Goal: Find specific page/section: Find specific page/section

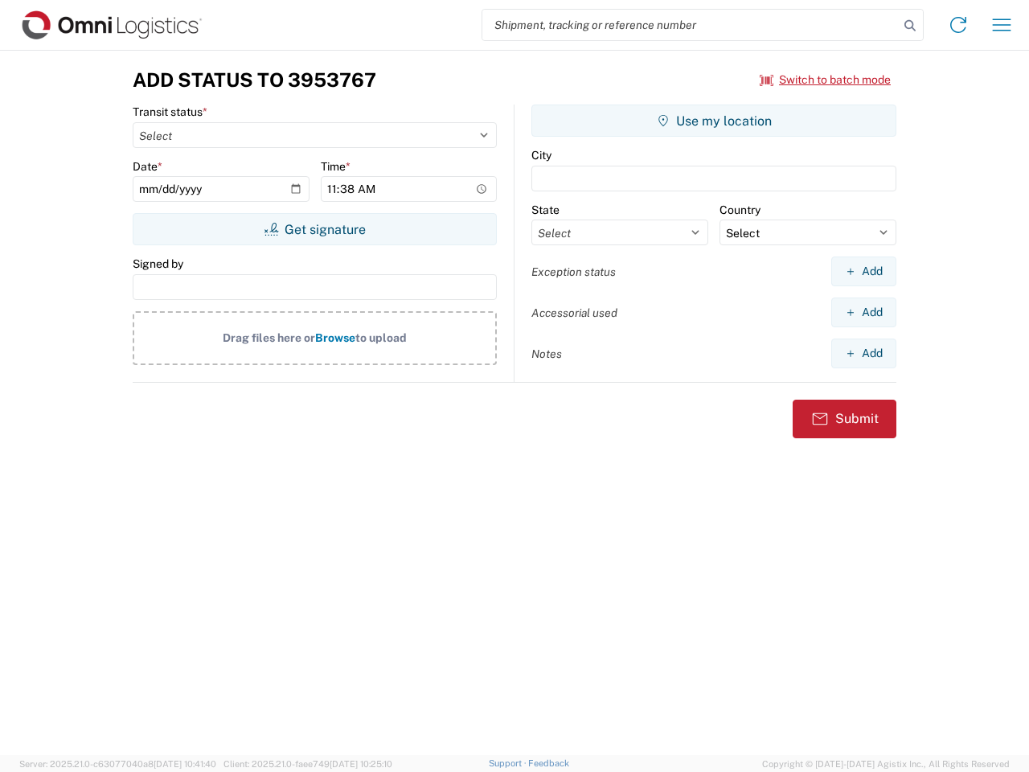
click at [691, 25] on input "search" at bounding box center [690, 25] width 416 height 31
click at [910, 26] on icon at bounding box center [910, 25] width 23 height 23
click at [958, 25] on icon at bounding box center [959, 25] width 26 height 26
click at [1002, 25] on icon "button" at bounding box center [1002, 24] width 18 height 12
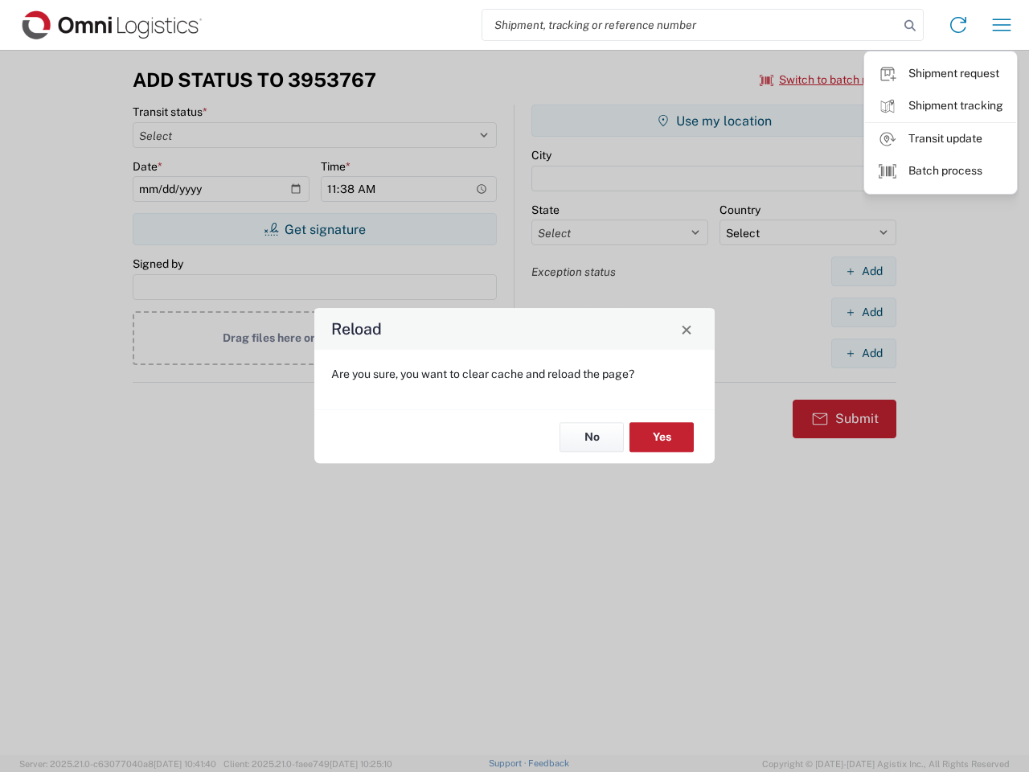
click at [314, 229] on div "Reload Are you sure, you want to clear cache and reload the page? No Yes" at bounding box center [514, 386] width 1029 height 772
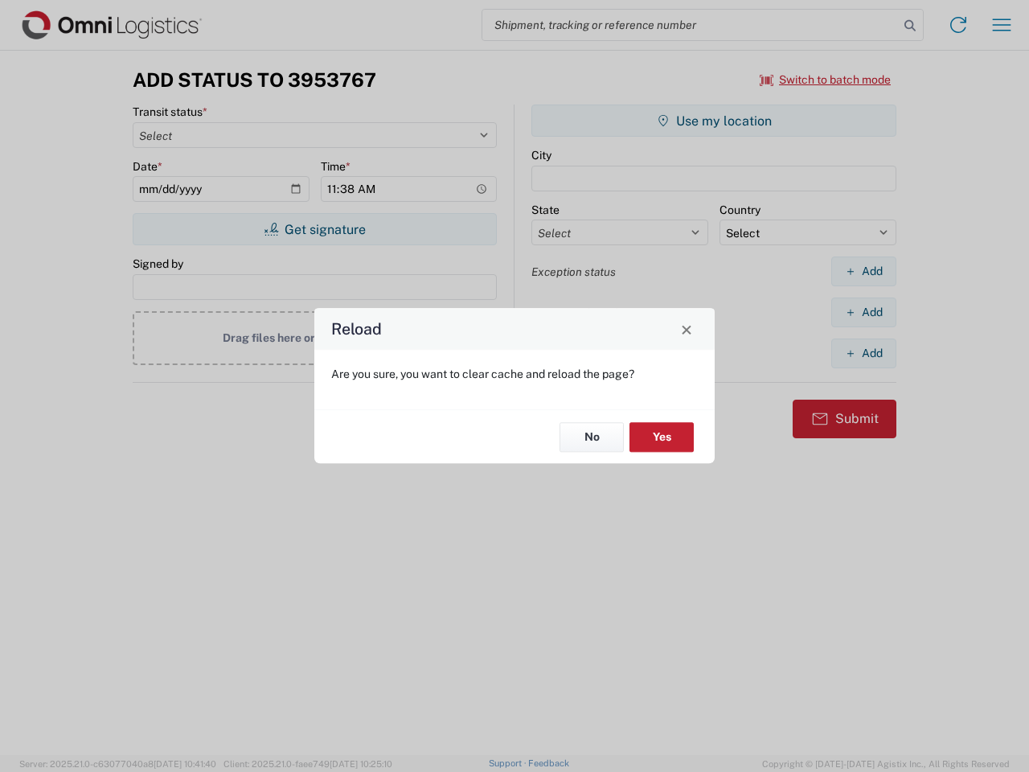
click at [714, 121] on div "Reload Are you sure, you want to clear cache and reload the page? No Yes" at bounding box center [514, 386] width 1029 height 772
click at [864, 271] on div "Reload Are you sure, you want to clear cache and reload the page? No Yes" at bounding box center [514, 386] width 1029 height 772
click at [864, 312] on div "Reload Are you sure, you want to clear cache and reload the page? No Yes" at bounding box center [514, 386] width 1029 height 772
click at [864, 353] on div "Reload Are you sure, you want to clear cache and reload the page? No Yes" at bounding box center [514, 386] width 1029 height 772
